Goal: Navigation & Orientation: Find specific page/section

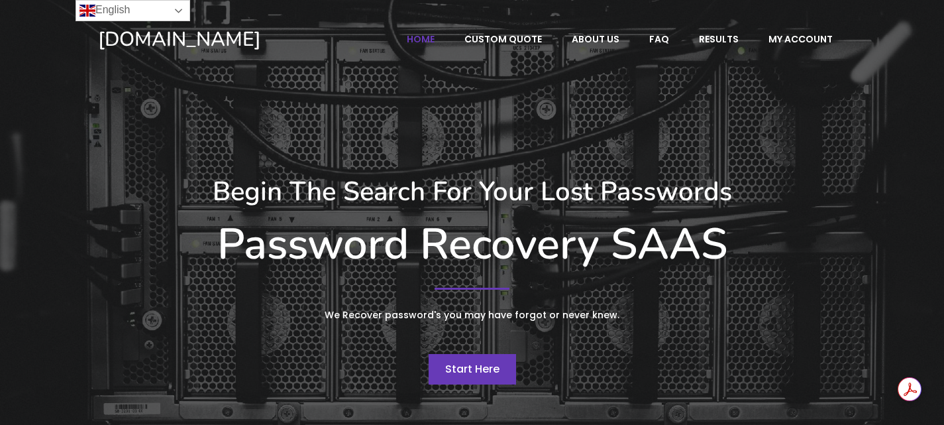
click at [176, 11] on link "English" at bounding box center [133, 10] width 115 height 21
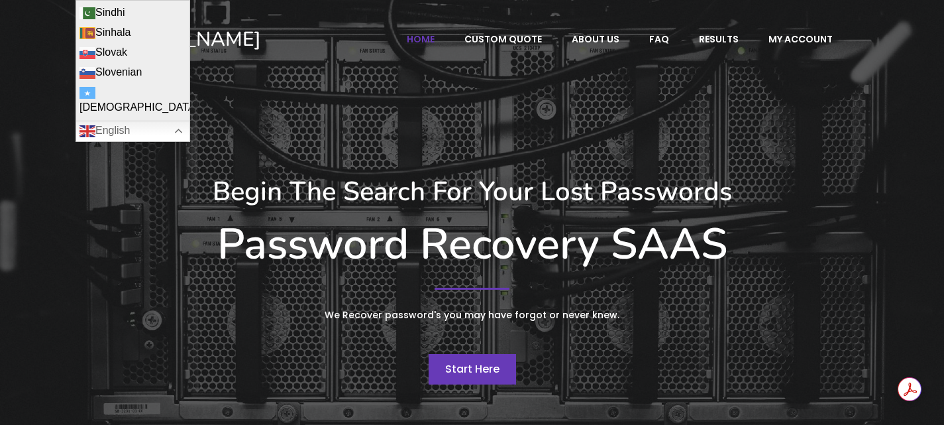
scroll to position [1723, 0]
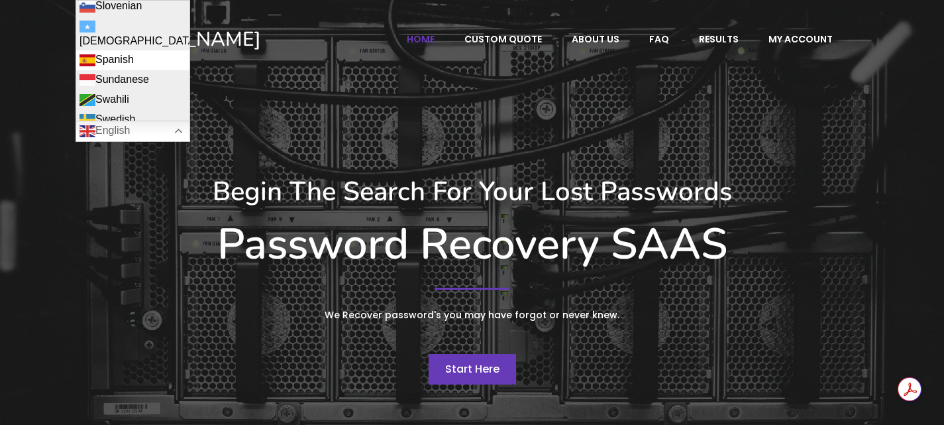
click at [120, 50] on link "Spanish" at bounding box center [132, 60] width 113 height 20
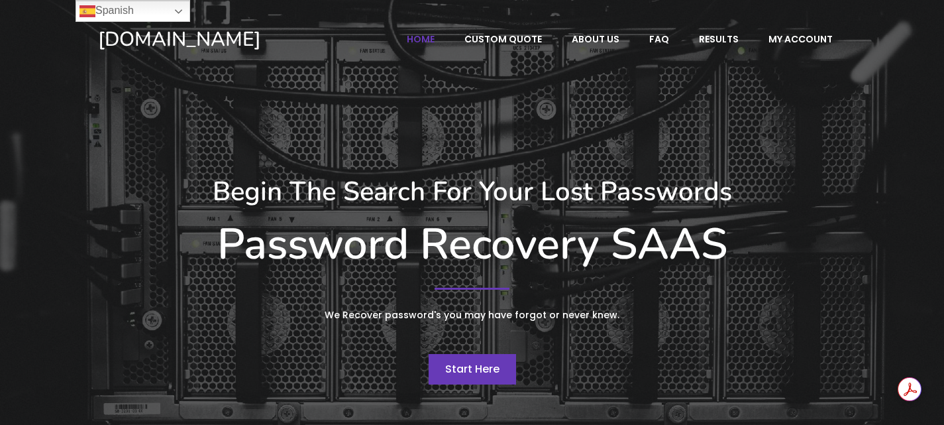
scroll to position [0, 0]
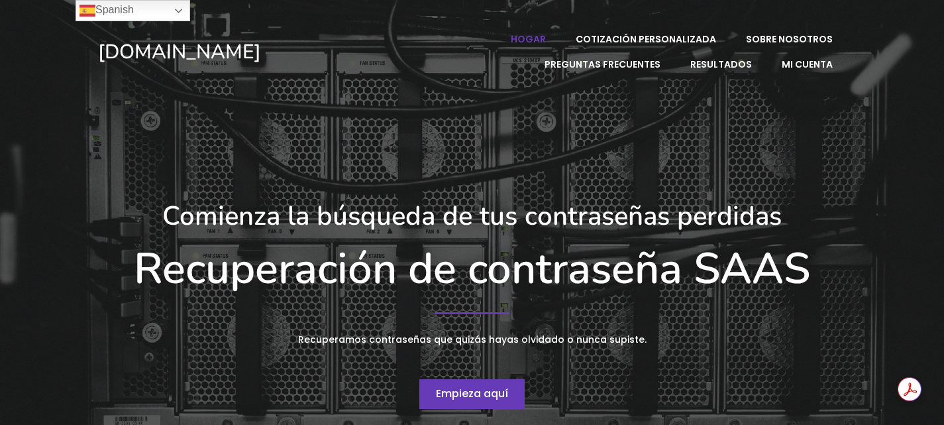
drag, startPoint x: 460, startPoint y: 399, endPoint x: 458, endPoint y: 385, distance: 14.1
click at [460, 398] on font "Empieza aquí" at bounding box center [472, 393] width 72 height 15
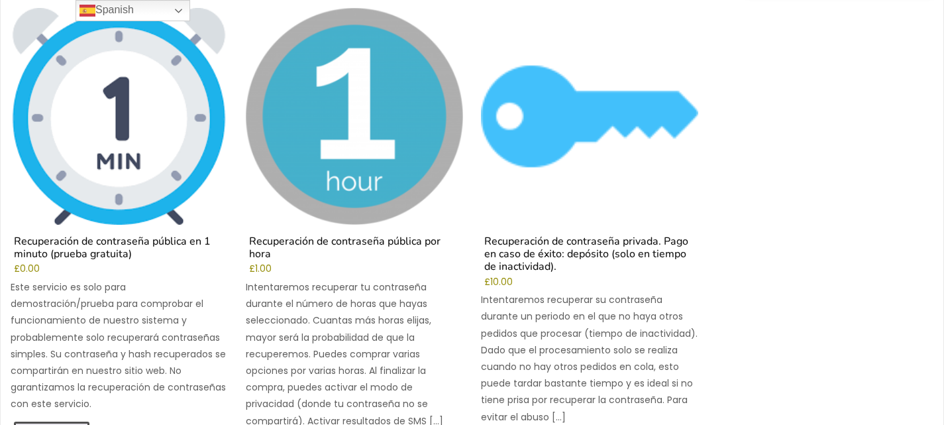
scroll to position [199, 0]
